Goal: Task Accomplishment & Management: Complete application form

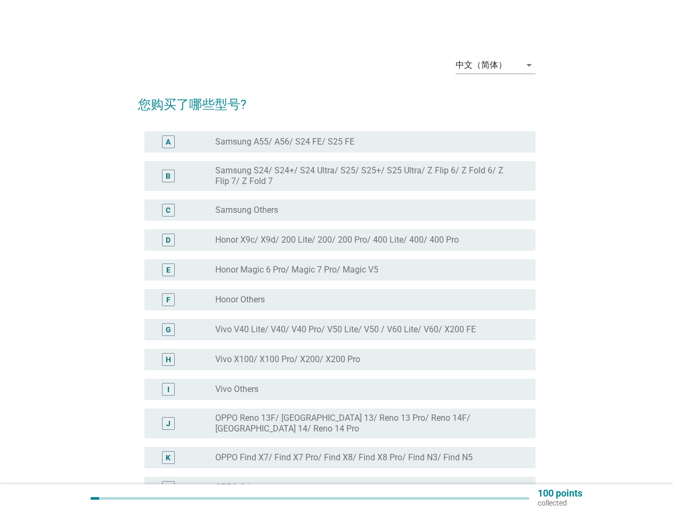
click at [337, 276] on div "radio_button_unchecked Honor Magic 6 Pro/ Magic 7 Pro/ Magic V5" at bounding box center [371, 269] width 312 height 13
click at [496, 65] on div "中文（简体）" at bounding box center [481, 65] width 51 height 10
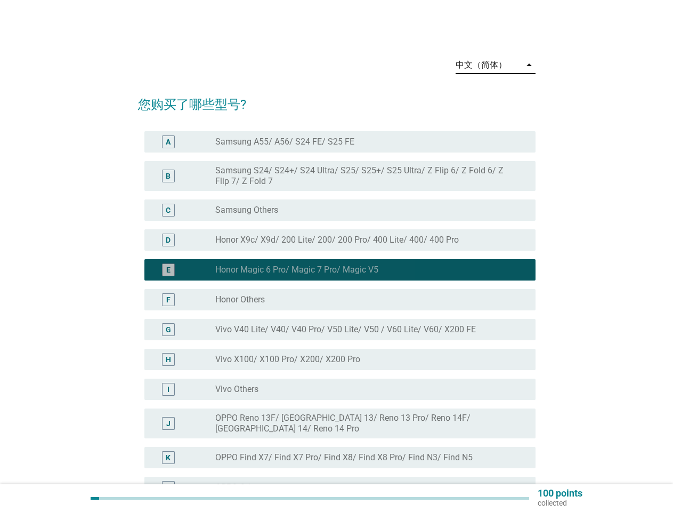
click at [337, 319] on div "G radio_button_unchecked Vivo V40 Lite/ V40/ V40 Pro/ V50 Lite/ V50 / V60 Lite/…" at bounding box center [339, 329] width 391 height 21
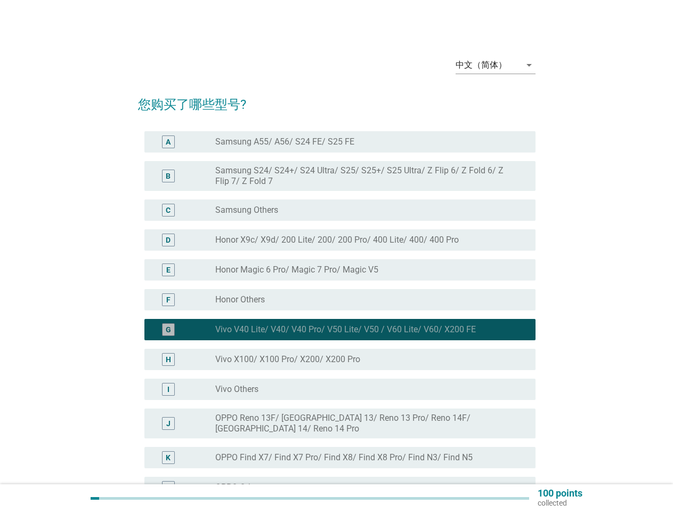
click at [337, 319] on div "G radio_button_checked Vivo V40 Lite/ V40/ V40 Pro/ V50 Lite/ V50 / V60 Lite/ V…" at bounding box center [339, 329] width 391 height 21
click at [340, 142] on label "Samsung A55/ A56/ S24 FE/ S25 FE" at bounding box center [284, 141] width 139 height 11
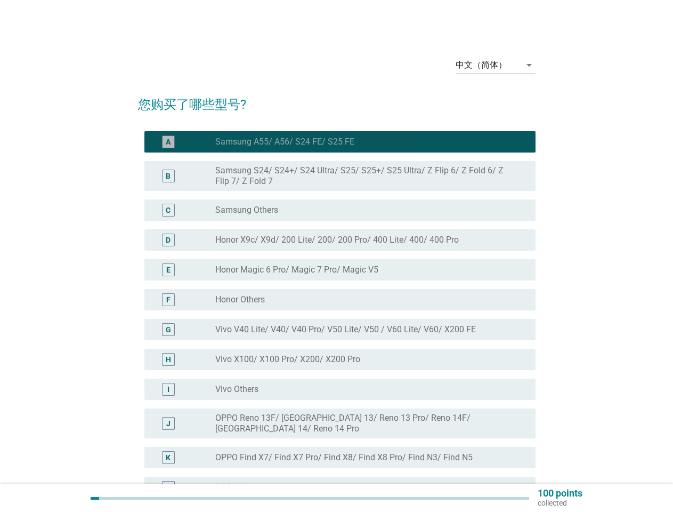
click at [285, 142] on label "Samsung A55/ A56/ S24 FE/ S25 FE" at bounding box center [284, 141] width 139 height 11
click at [340, 176] on label "Samsung S24/ S24+/ S24 Ultra/ S25/ S25+/ S25 Ultra/ Z Flip 6/ Z Fold 6/ Z Flip …" at bounding box center [366, 175] width 303 height 21
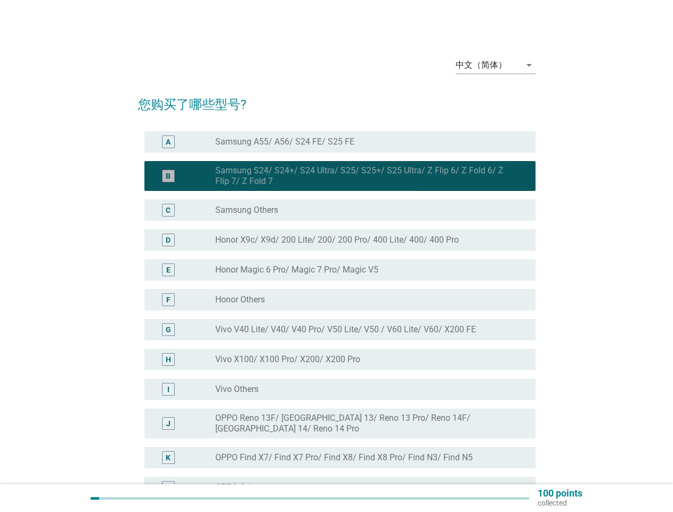
click at [367, 176] on label "Samsung S24/ S24+/ S24 Ultra/ S25/ S25+/ S25 Ultra/ Z Flip 6/ Z Fold 6/ Z Flip …" at bounding box center [366, 175] width 303 height 21
click at [340, 210] on div "radio_button_unchecked Samsung Others" at bounding box center [366, 210] width 303 height 11
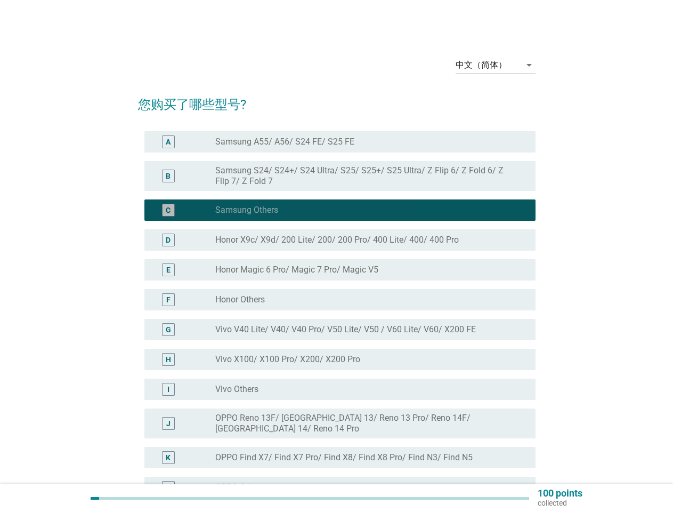
click at [247, 210] on label "Samsung Others" at bounding box center [246, 210] width 63 height 11
